Goal: Information Seeking & Learning: Understand process/instructions

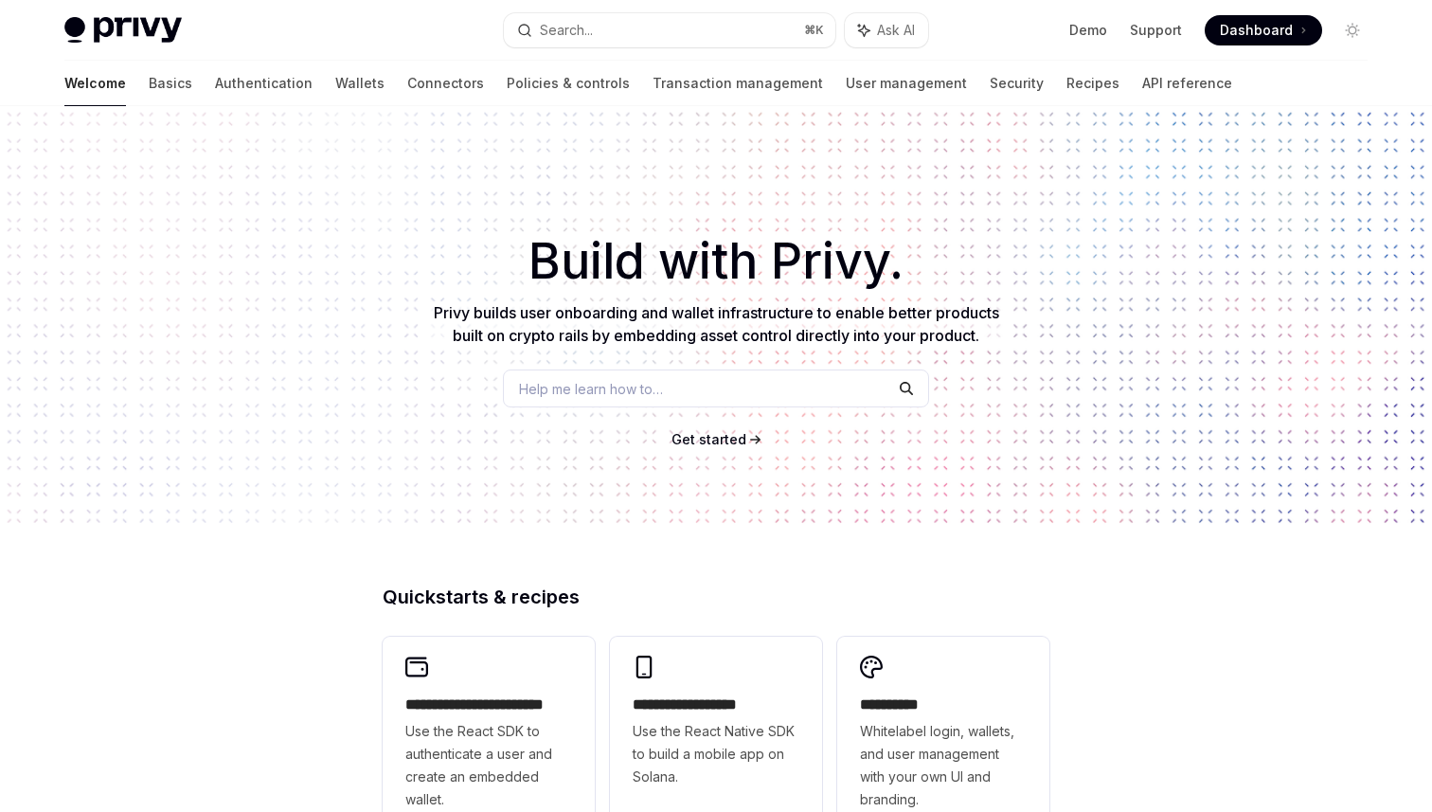
click at [568, 32] on div "Search..." at bounding box center [566, 30] width 53 height 23
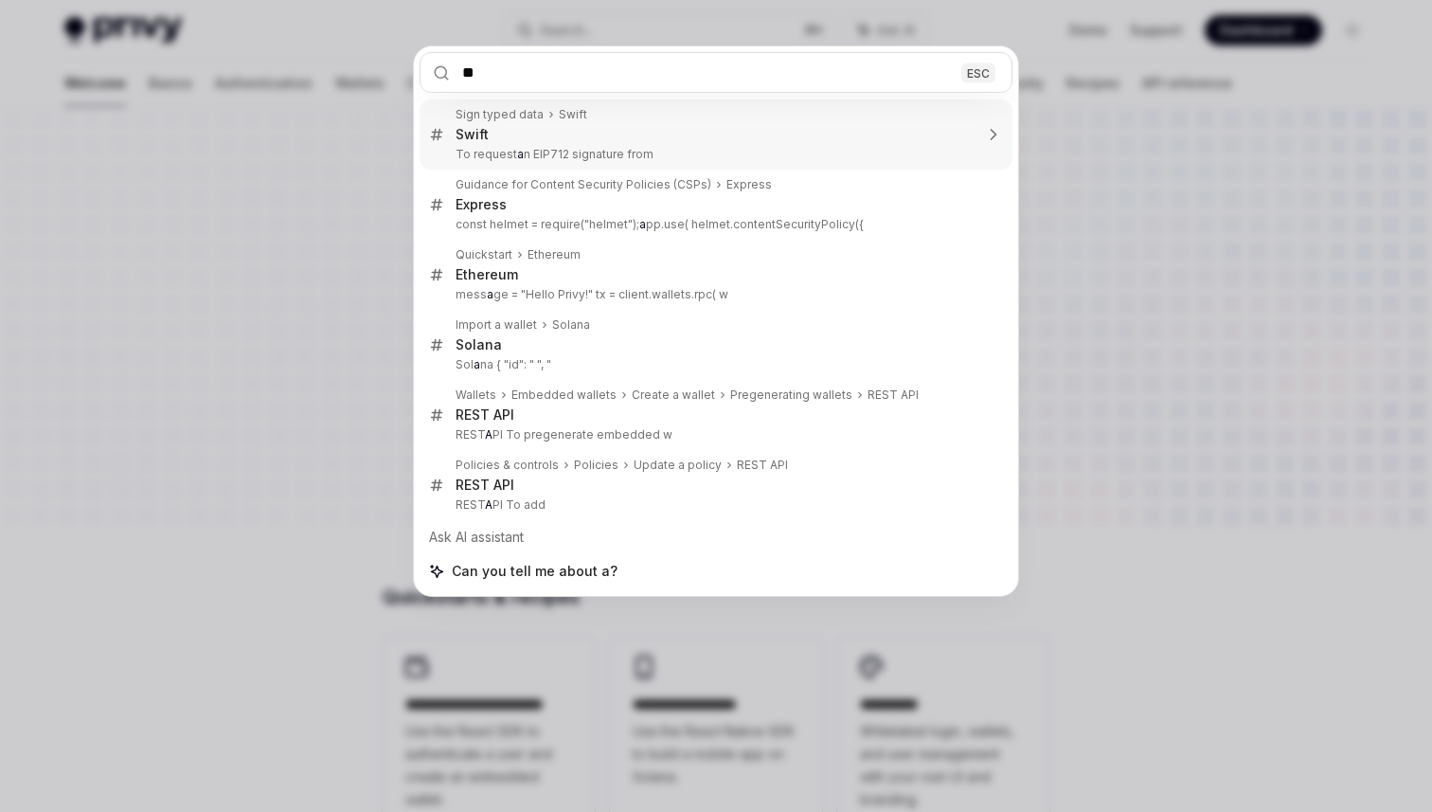
type input "***"
type textarea "*"
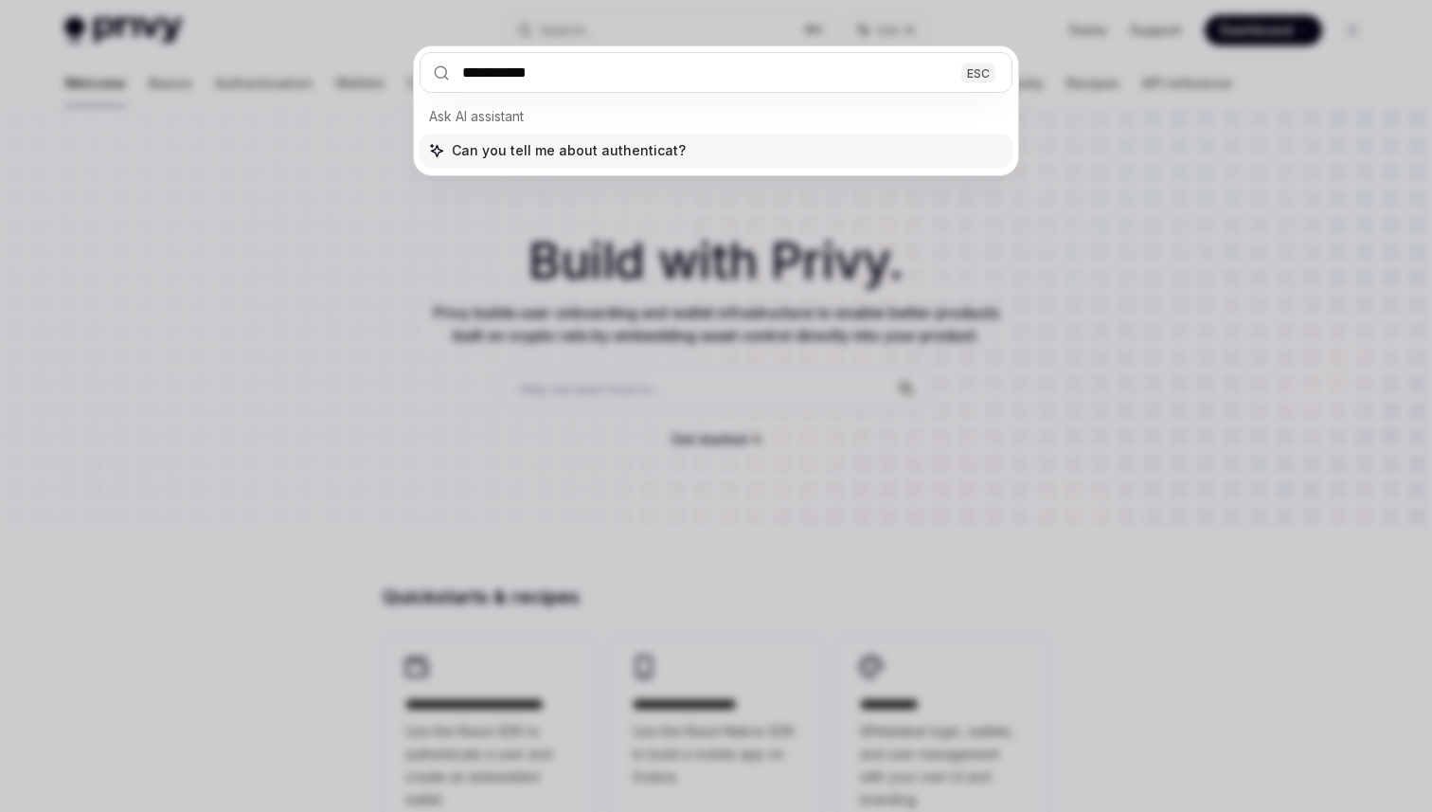
type input "**********"
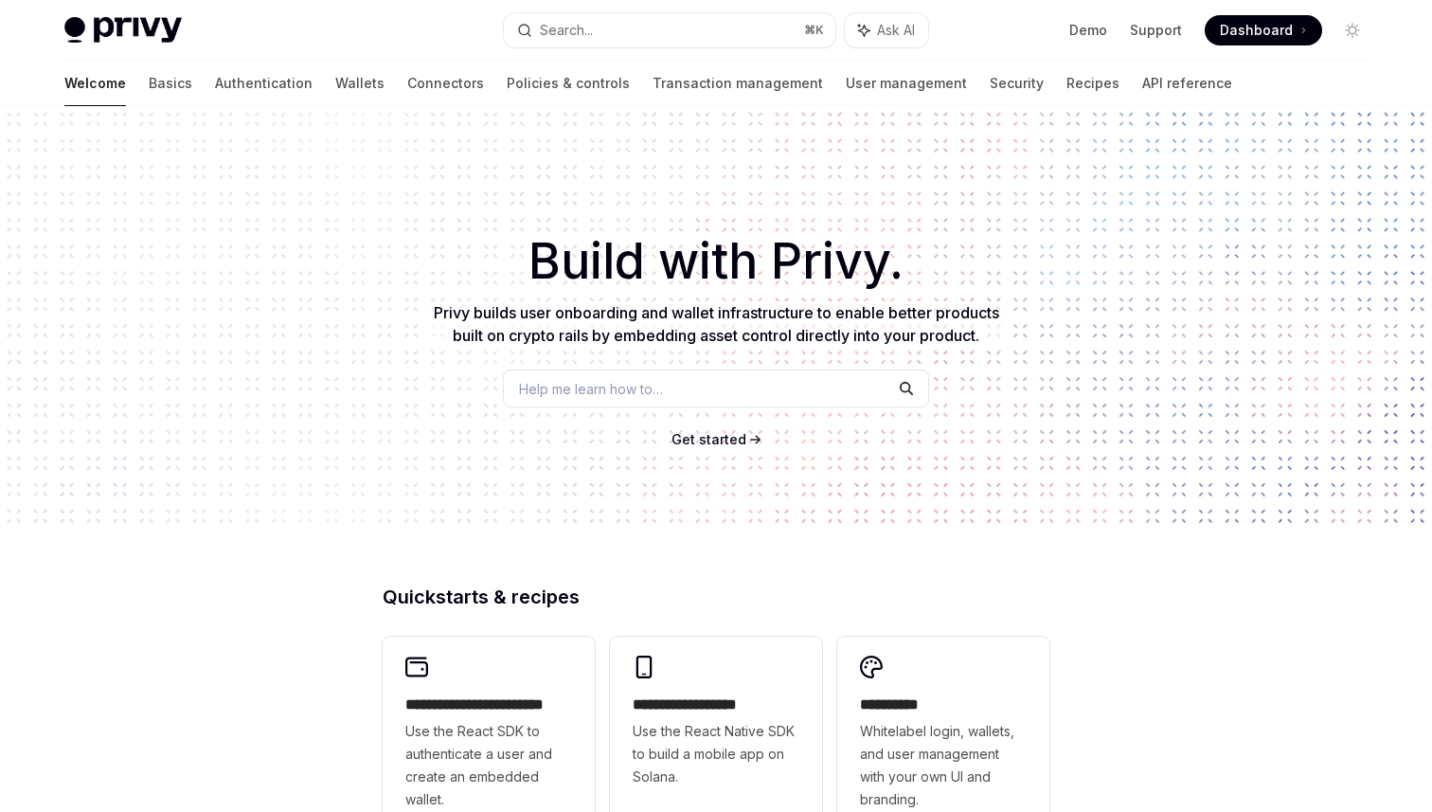
type textarea "*"
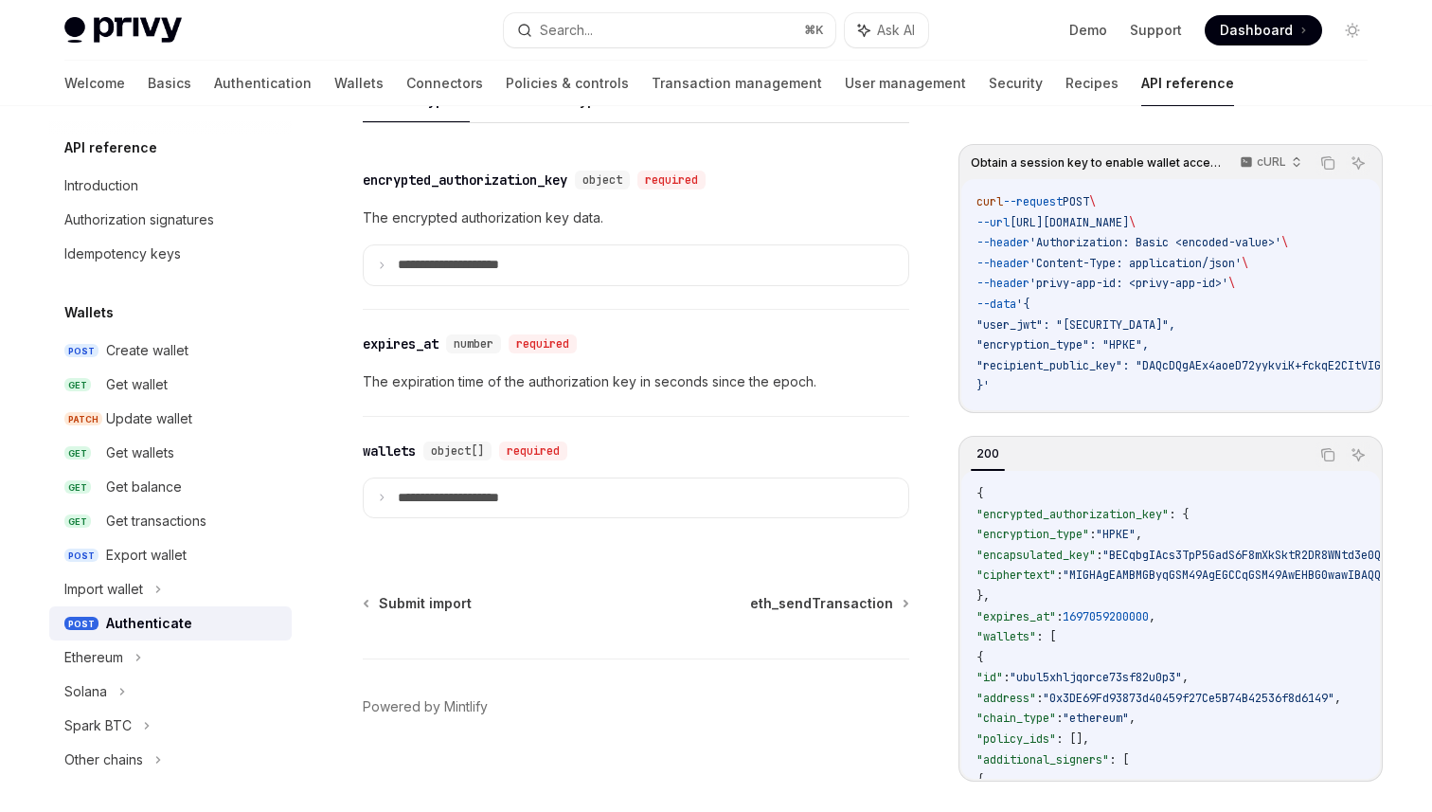
scroll to position [1698, 0]
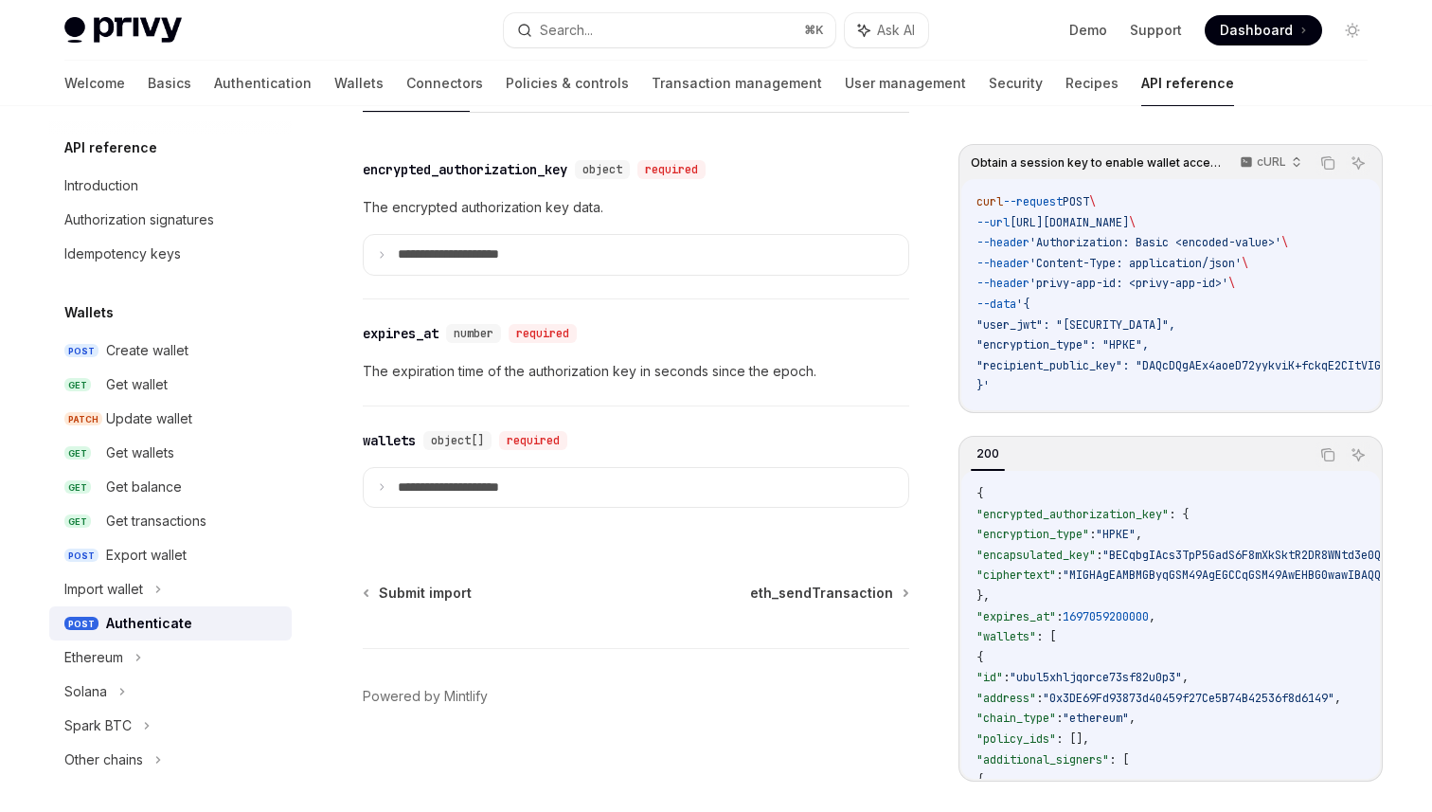
click at [420, 334] on div "expires_at" at bounding box center [401, 333] width 76 height 19
drag, startPoint x: 361, startPoint y: 330, endPoint x: 449, endPoint y: 330, distance: 88.1
copy div "expires_at"
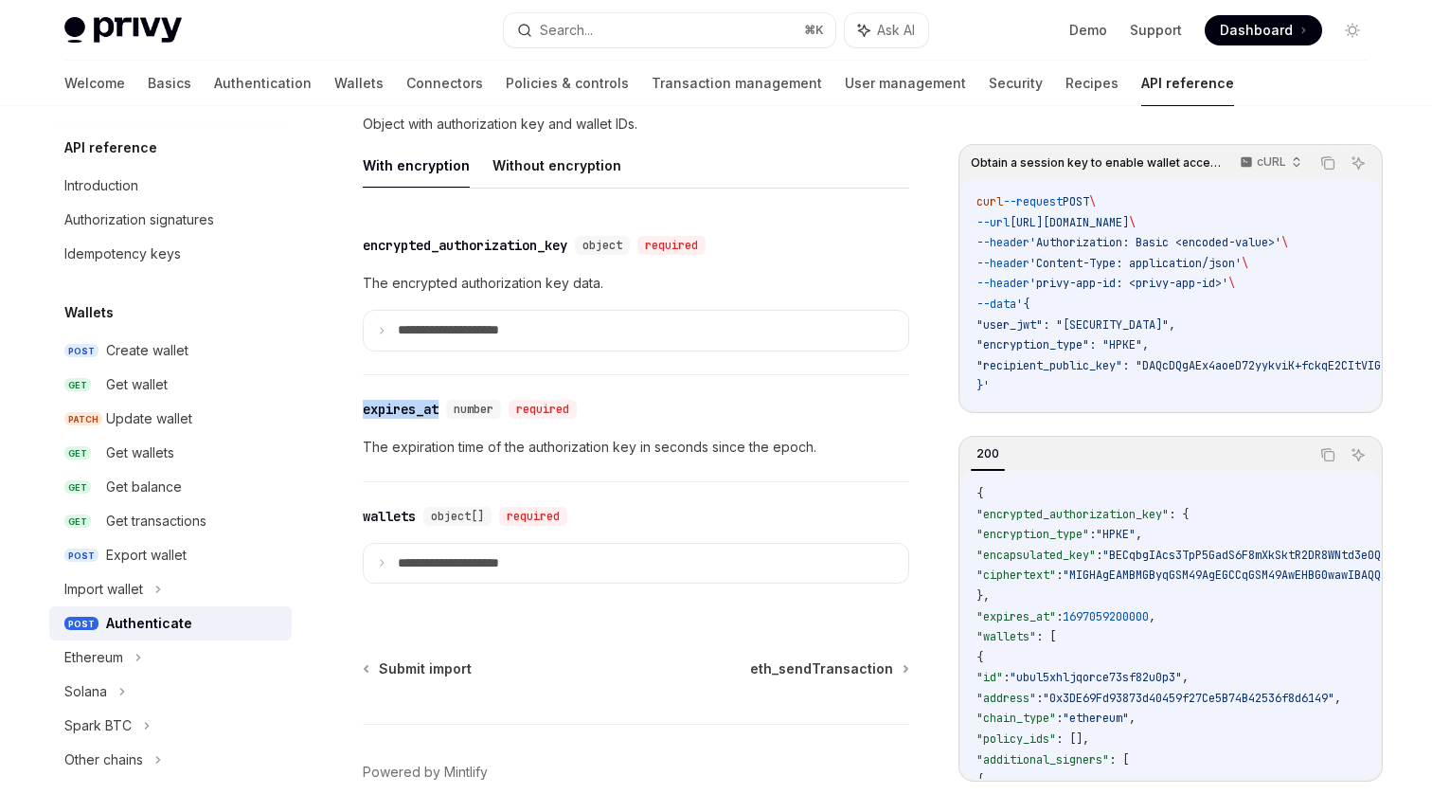
scroll to position [1698, 0]
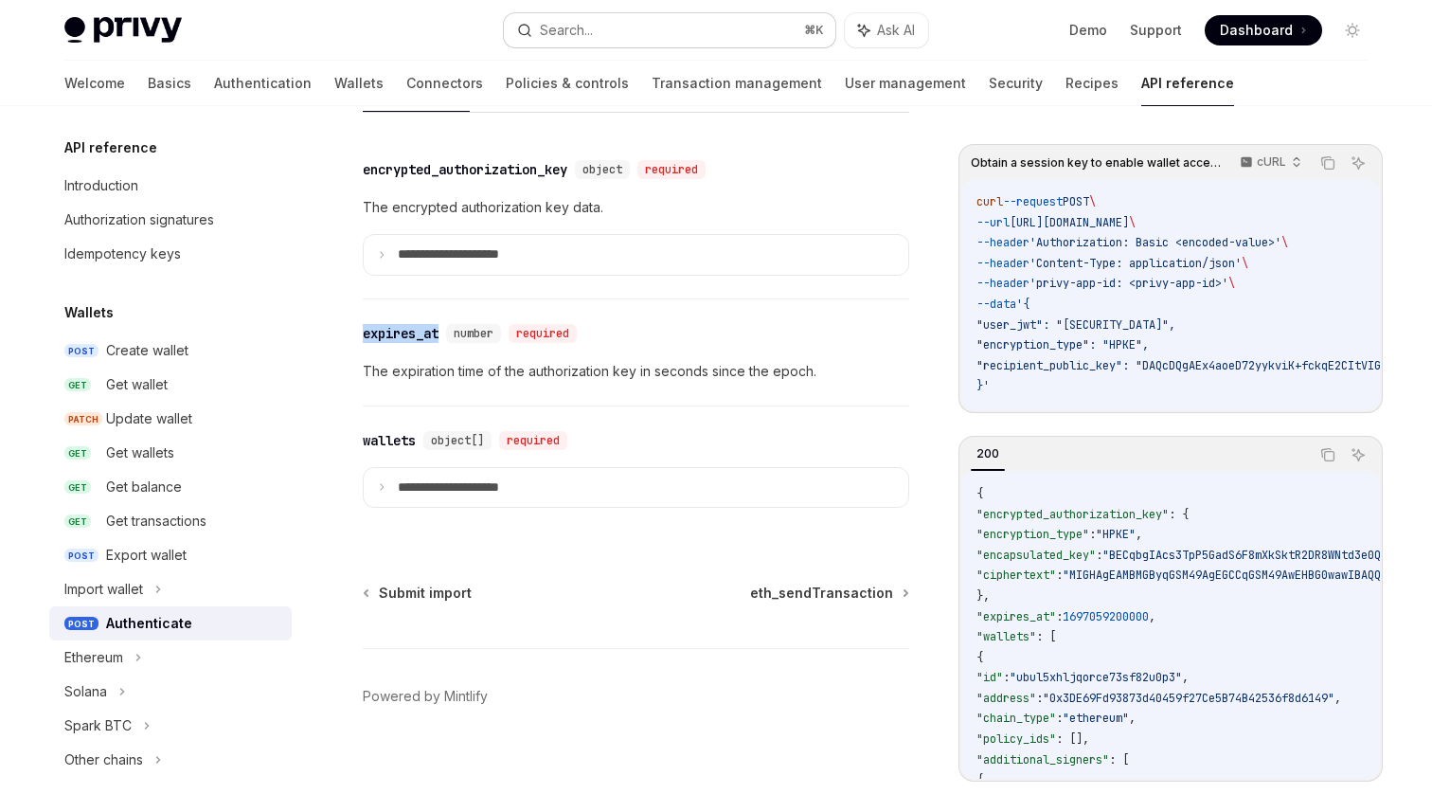
click at [624, 36] on button "Search... ⌘ K" at bounding box center [669, 30] width 331 height 34
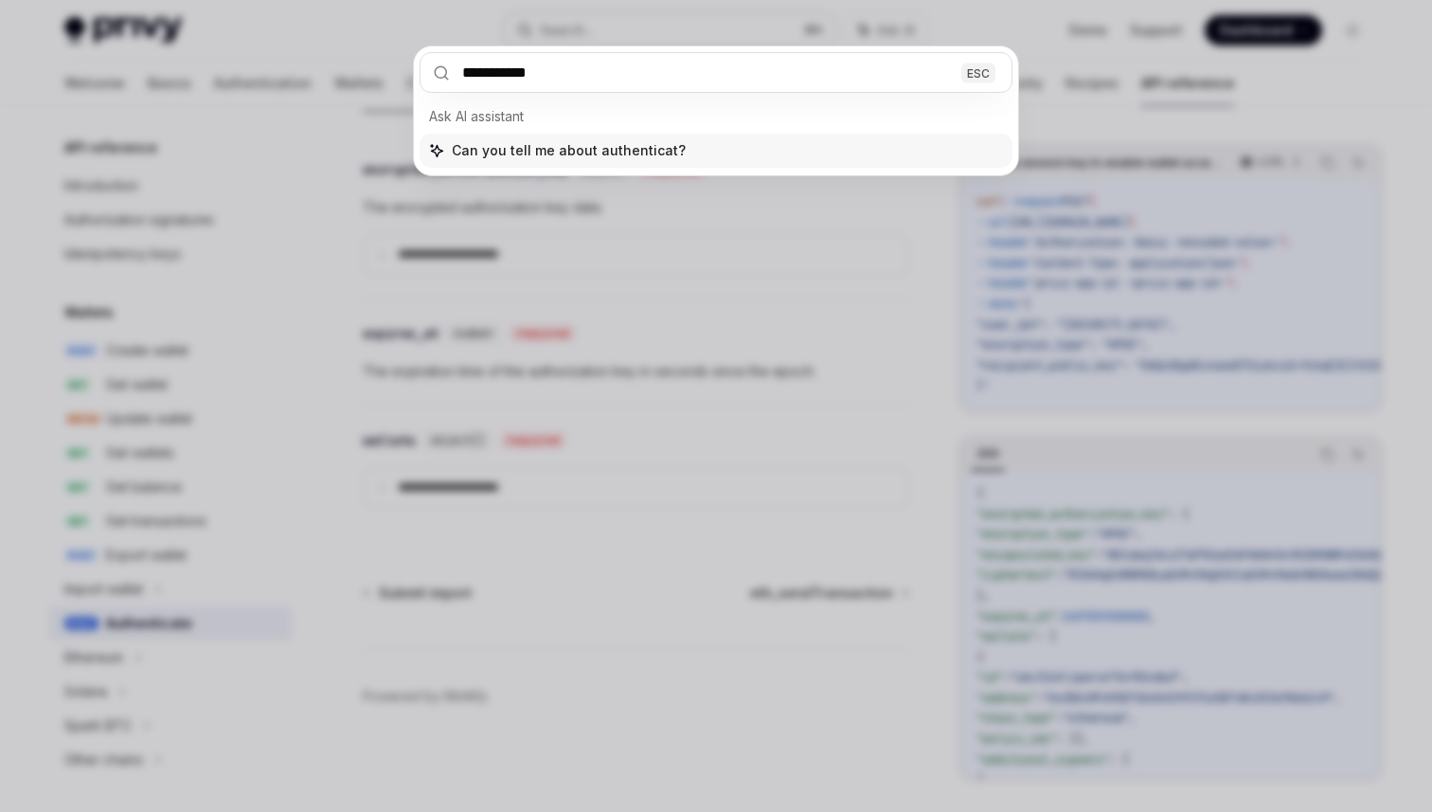
type input "**********"
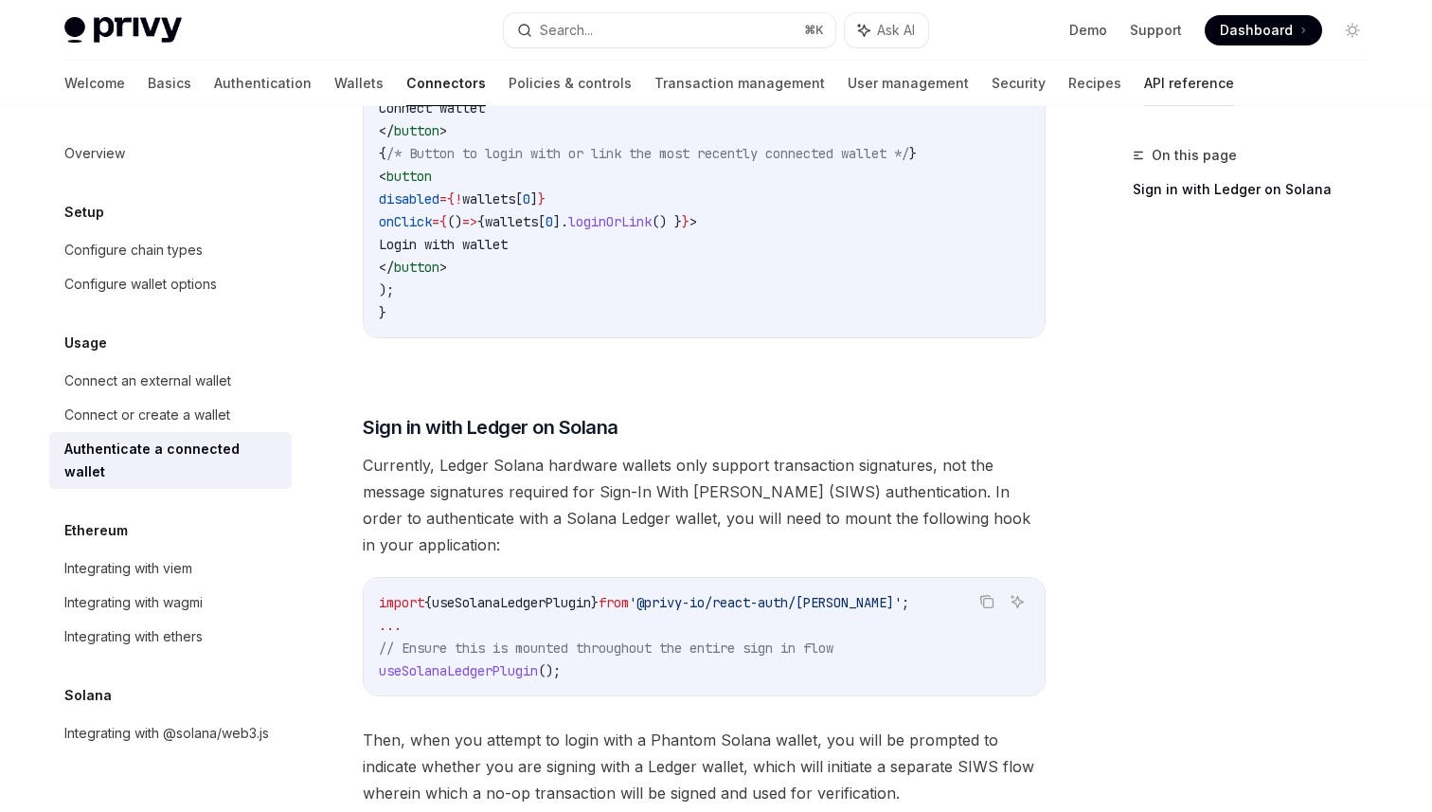
click at [1144, 75] on link "API reference" at bounding box center [1189, 83] width 90 height 45
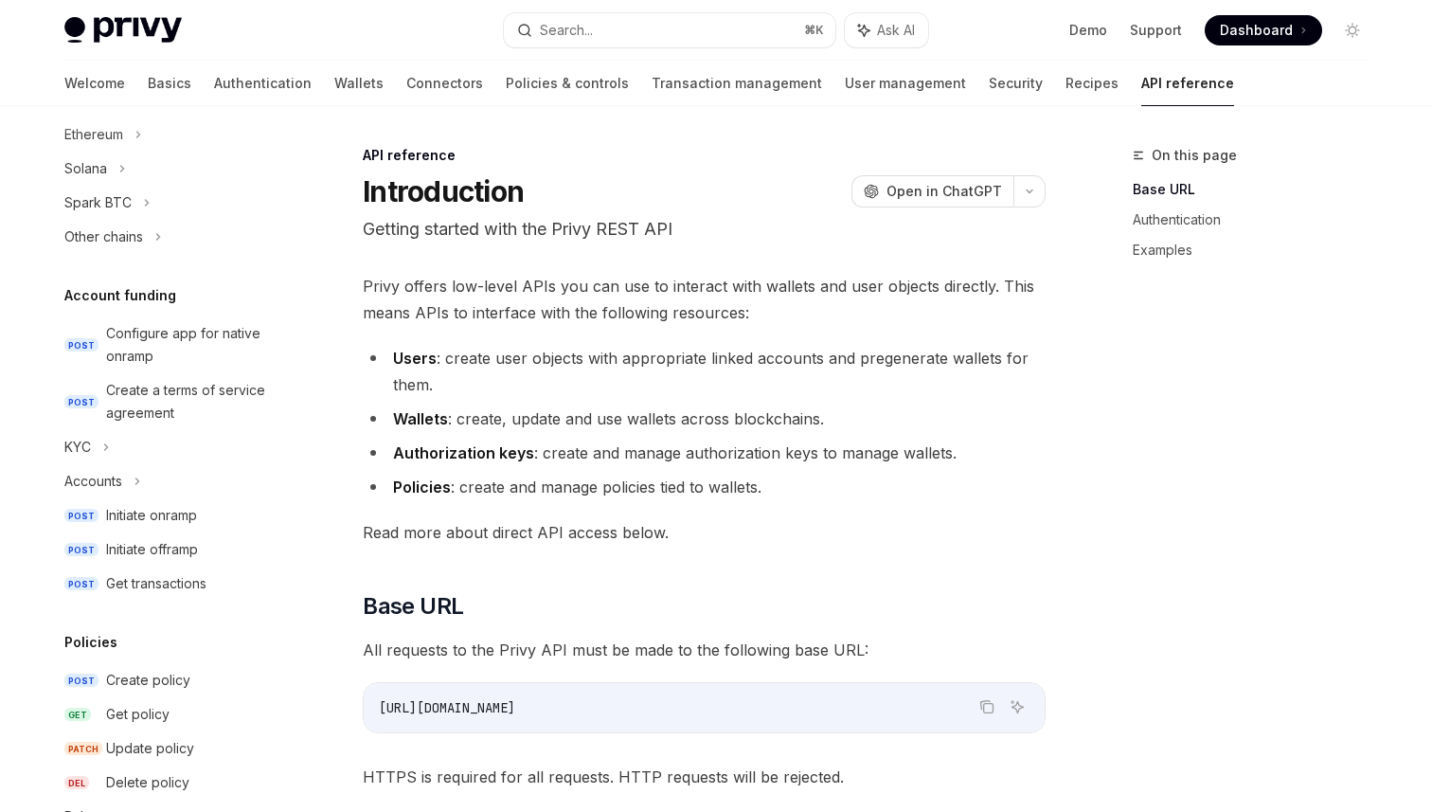
scroll to position [593, 0]
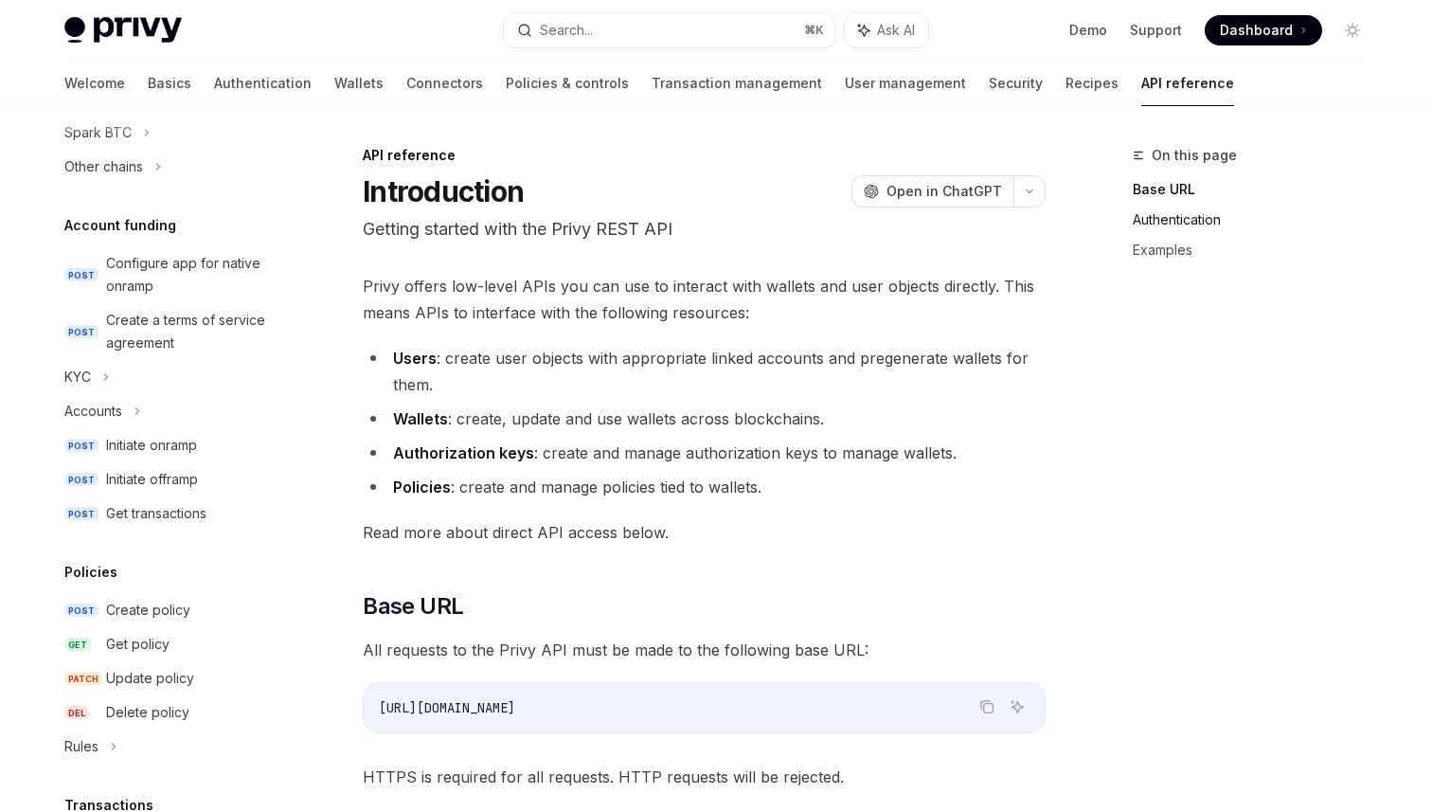
click at [1175, 222] on link "Authentication" at bounding box center [1258, 220] width 250 height 30
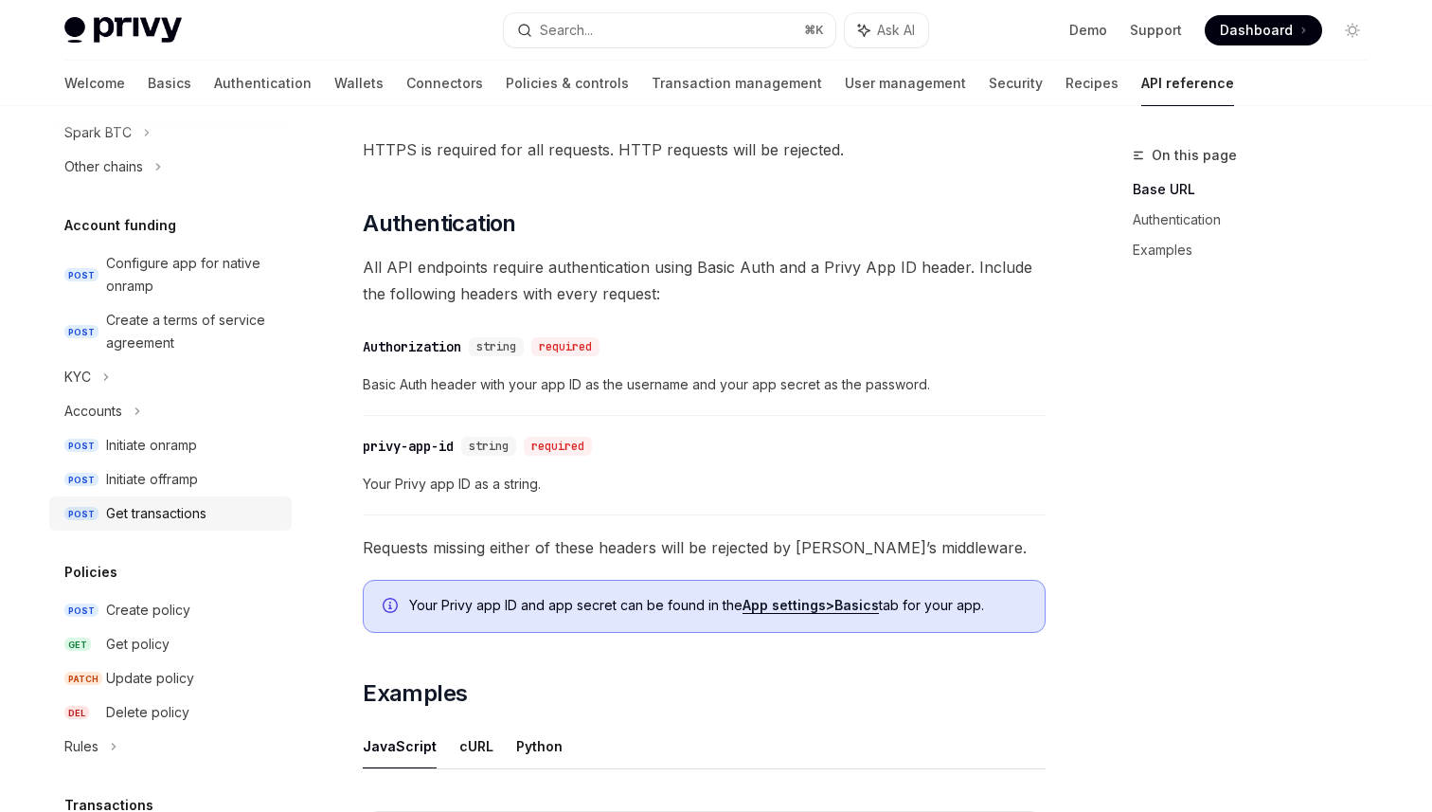
scroll to position [691, 0]
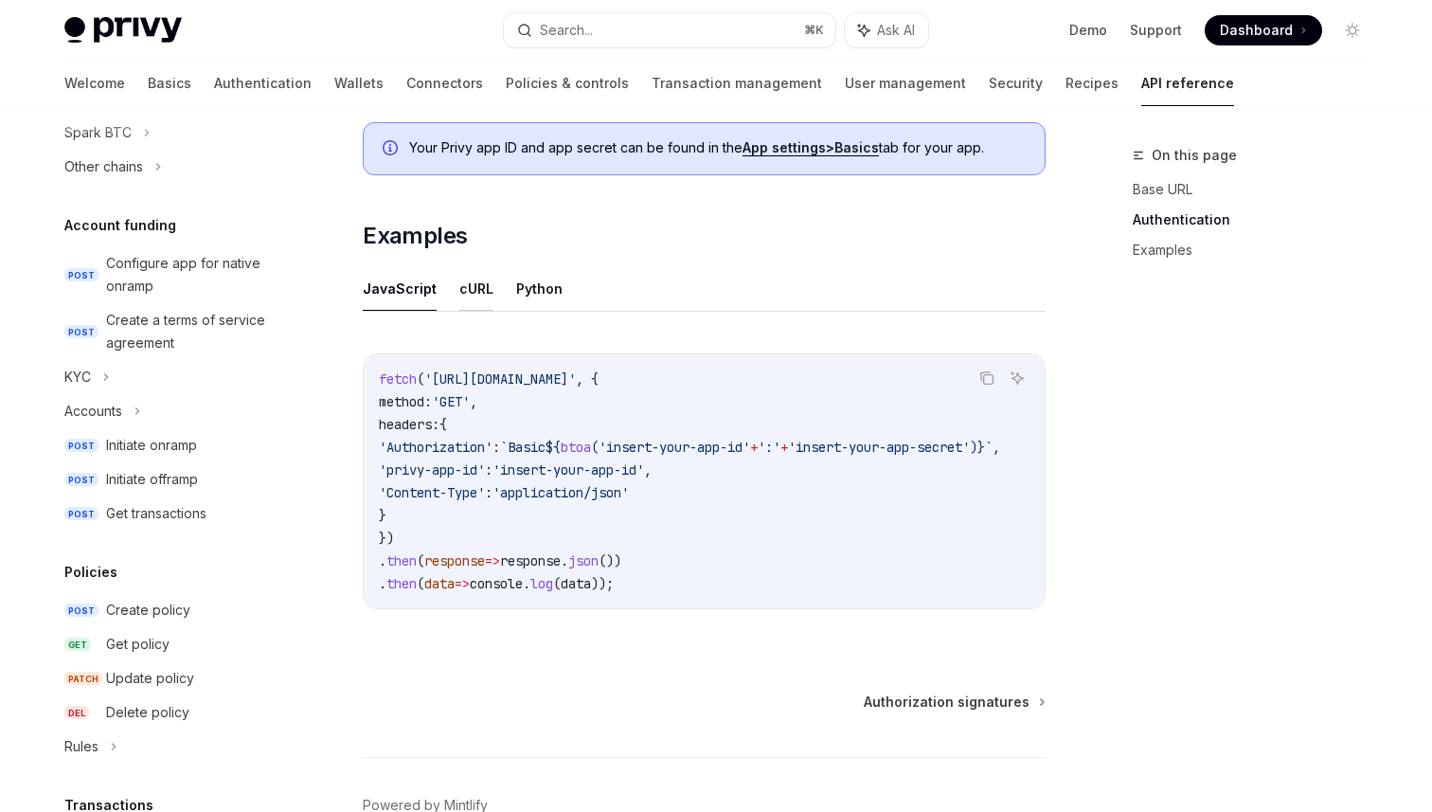
click at [470, 290] on button "cURL" at bounding box center [476, 288] width 34 height 45
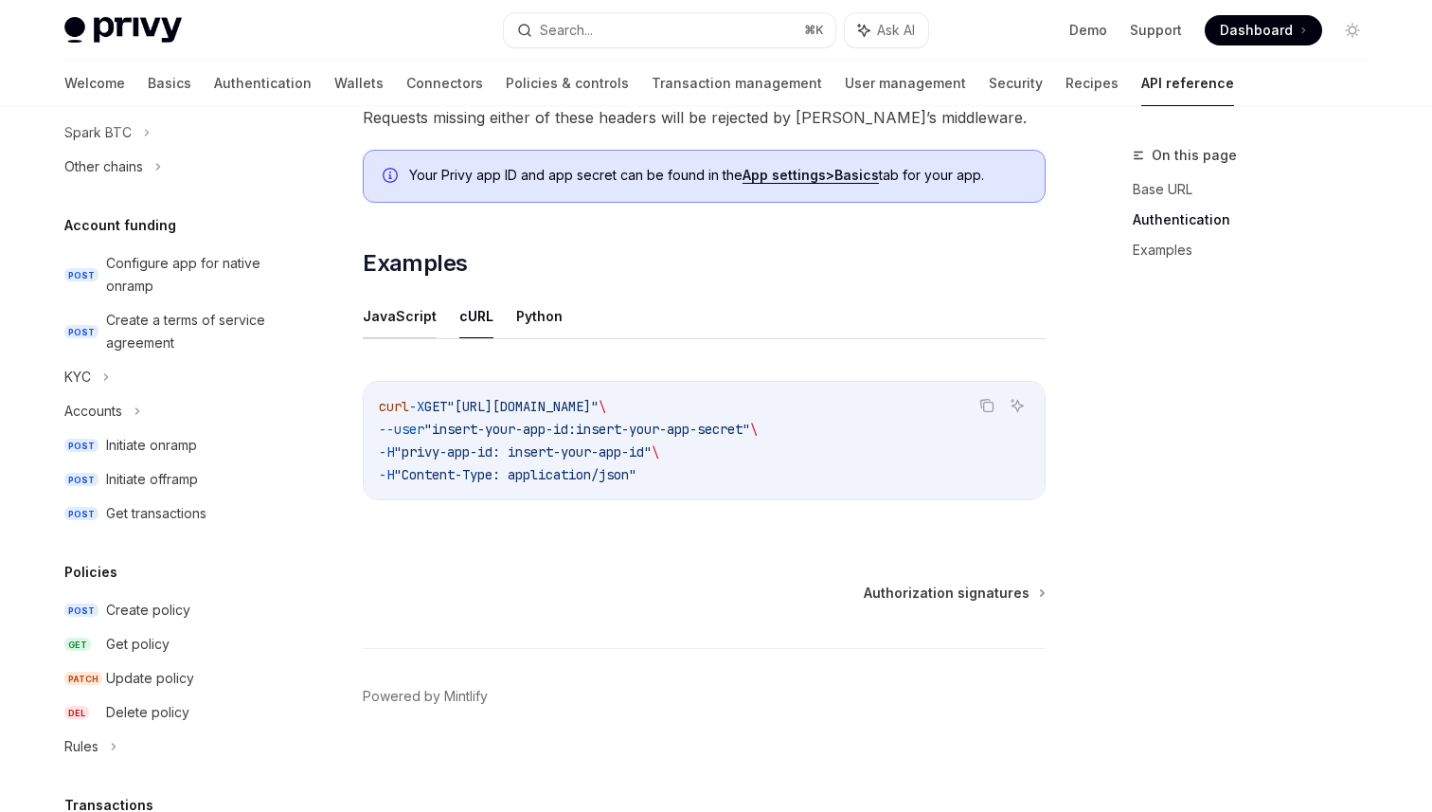
click at [372, 313] on button "JavaScript" at bounding box center [400, 316] width 74 height 45
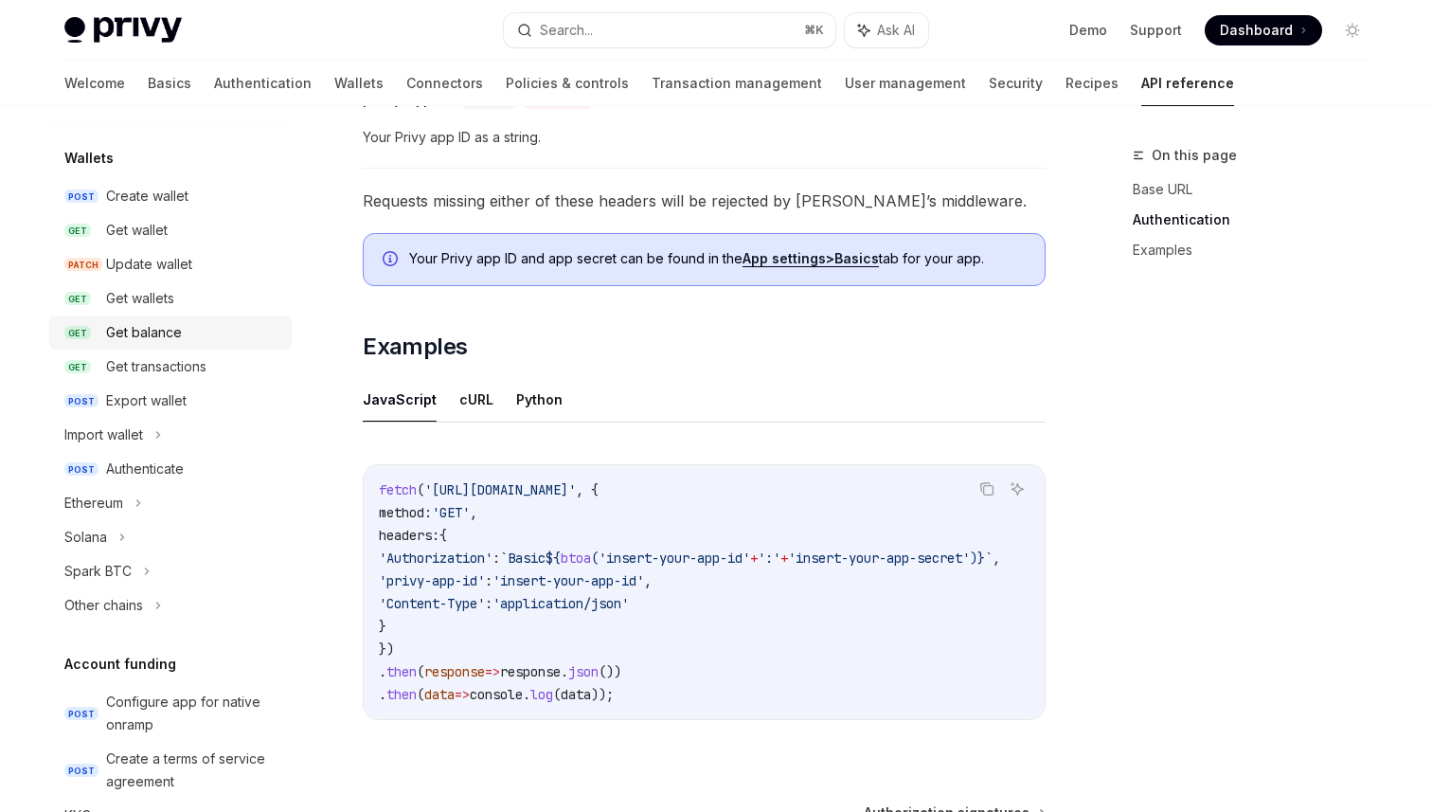
scroll to position [154, 0]
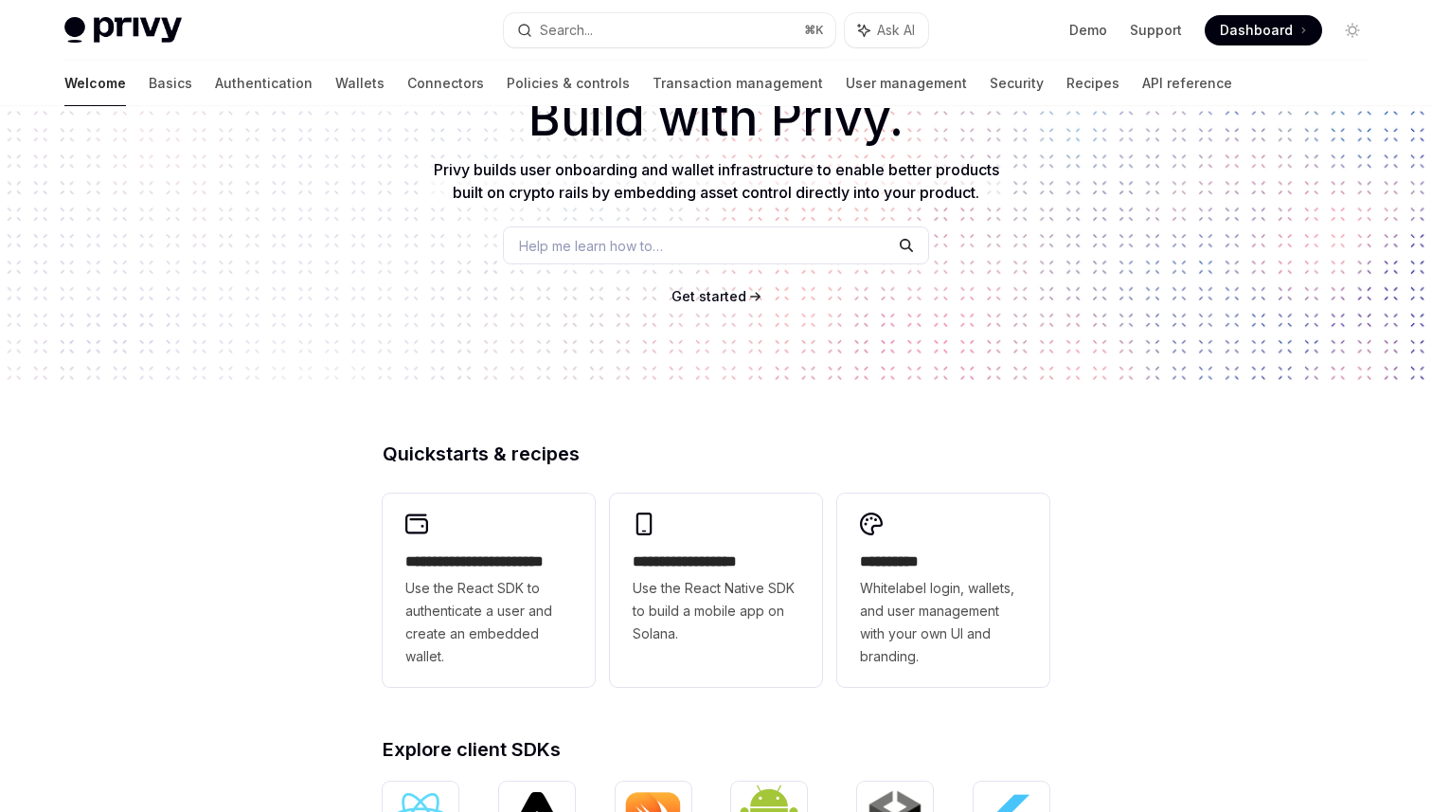
type textarea "*"
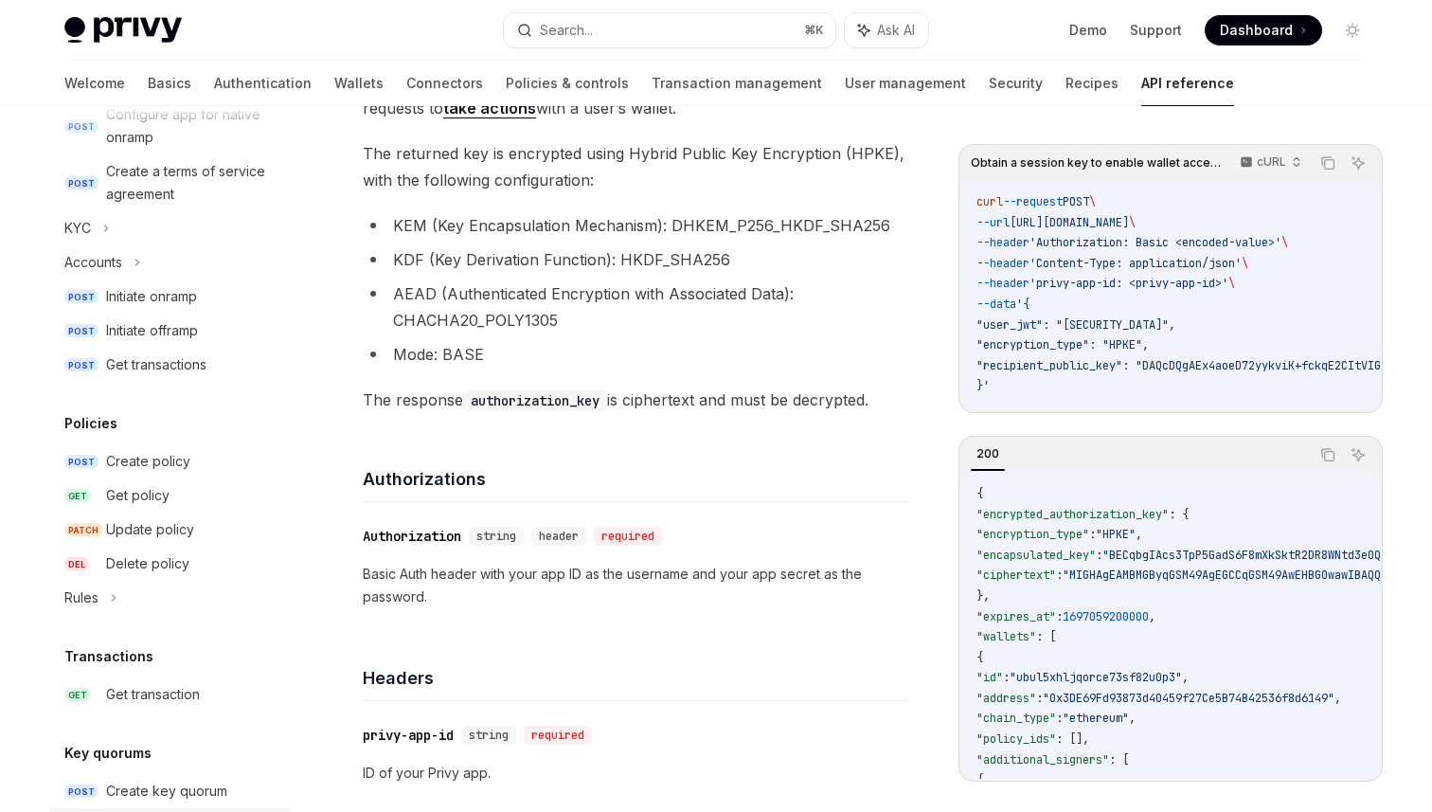
scroll to position [656, 0]
